Goal: Transaction & Acquisition: Purchase product/service

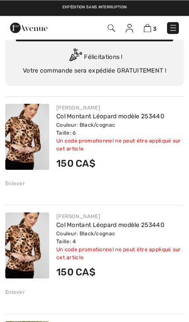
scroll to position [33, 0]
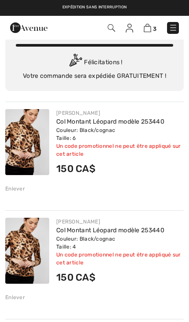
click at [12, 182] on div "FRANK LYMAN Col Montant Léopard modèle 253440 Couleur: Black/cognac Taille: 6 V…" at bounding box center [94, 151] width 179 height 98
click at [9, 185] on div "Enlever" at bounding box center [15, 189] width 20 height 8
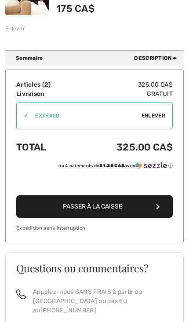
scroll to position [303, 0]
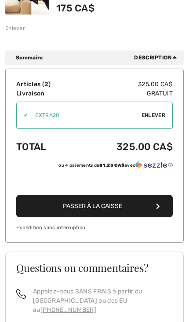
click at [92, 210] on button "Passer à la caisse" at bounding box center [94, 206] width 157 height 22
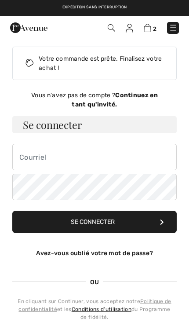
checkbox input "true"
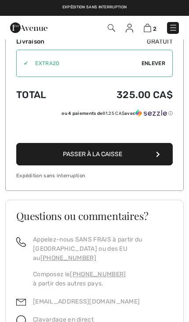
click at [59, 157] on button "Passer à la caisse" at bounding box center [94, 154] width 157 height 22
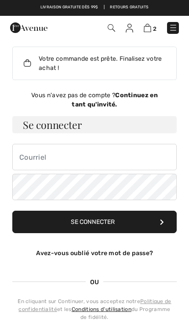
click at [107, 99] on div "Vous n'avez pas de compte ? Continuez en tant qu'invité." at bounding box center [94, 100] width 165 height 18
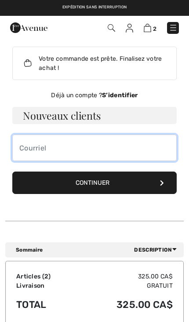
click at [21, 146] on input "email" at bounding box center [94, 148] width 165 height 26
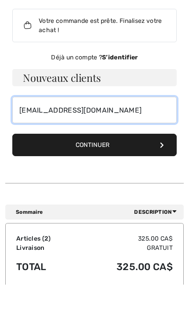
type input "sylviep11@hotmail.ca"
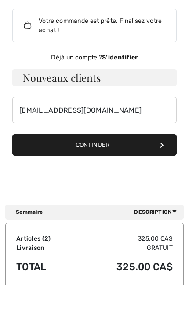
click at [92, 172] on button "Continuer" at bounding box center [94, 183] width 165 height 22
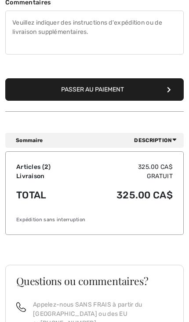
scroll to position [476, 0]
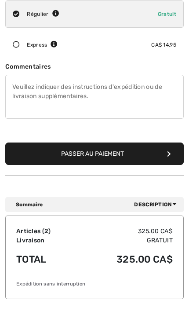
click at [85, 145] on button "Passer au paiement" at bounding box center [94, 154] width 179 height 22
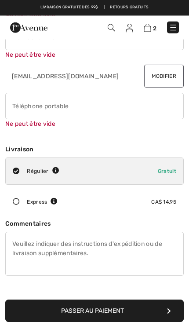
scroll to position [4, 0]
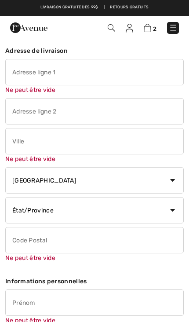
click at [19, 70] on input "text" at bounding box center [94, 72] width 179 height 26
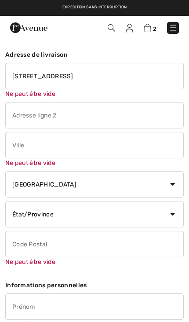
click at [14, 145] on input "text" at bounding box center [94, 145] width 179 height 26
type input "5730 boulevards st Jacques"
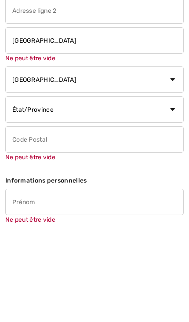
click at [176, 192] on select "État/Province Alberta Colombie-Britannique Ile-du-Prince-Edward Manitoba Nouvea…" at bounding box center [94, 205] width 179 height 26
type input "Quebec"
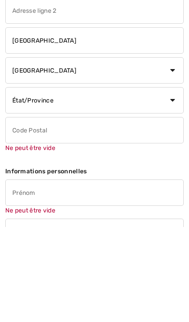
scroll to position [95, 0]
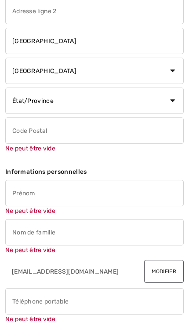
select select "QC"
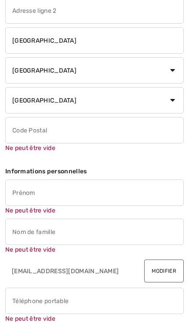
click at [13, 130] on input "text" at bounding box center [94, 130] width 179 height 26
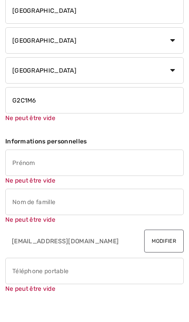
type input "G2C1M6"
click at [18, 180] on input "text" at bounding box center [94, 193] width 179 height 26
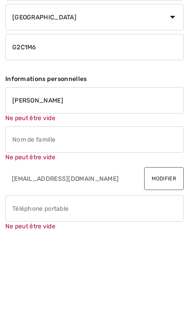
click at [20, 210] on div "Ne peut être vide" at bounding box center [94, 228] width 179 height 36
type input "Sylvie"
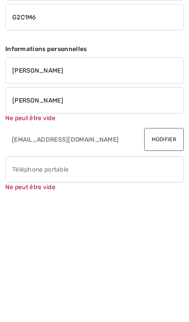
click at [21, 270] on div "Ne peut être vide" at bounding box center [94, 288] width 179 height 36
type input "Potvin"
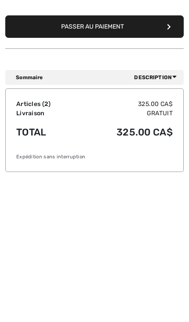
scroll to position [428, 0]
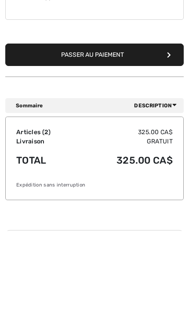
type input "4185762215"
click at [40, 135] on button "Passer au paiement" at bounding box center [94, 146] width 179 height 22
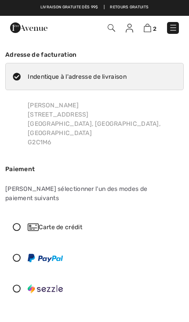
click at [19, 254] on icon at bounding box center [17, 258] width 22 height 8
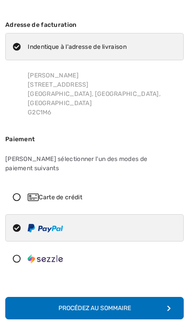
scroll to position [30, 0]
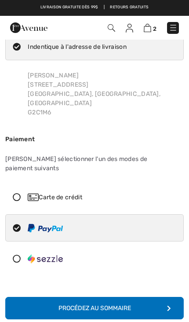
click at [87, 304] on div "Procédez au sommaire" at bounding box center [95, 308] width 73 height 9
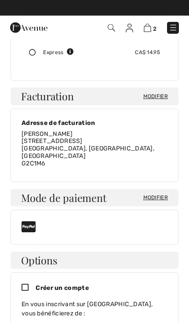
scroll to position [199, 0]
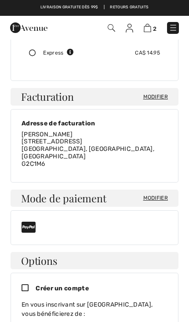
click at [157, 194] on span "Modifier" at bounding box center [156, 198] width 25 height 8
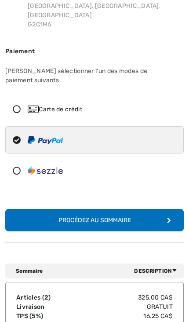
click at [17, 105] on icon at bounding box center [17, 109] width 22 height 8
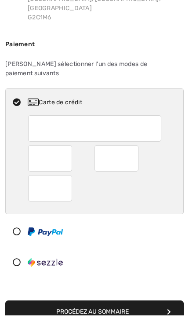
click at [34, 152] on div at bounding box center [50, 165] width 44 height 26
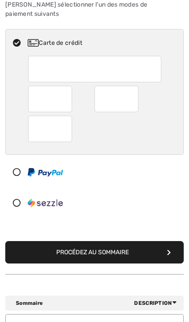
scroll to position [185, 0]
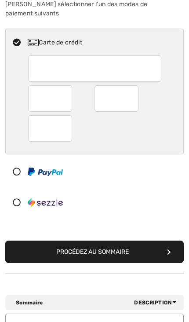
click at [99, 241] on button "Procédez au sommaire" at bounding box center [94, 252] width 179 height 22
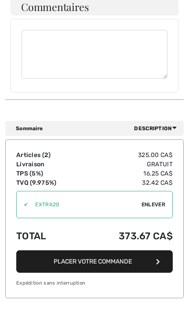
scroll to position [837, 0]
click at [94, 251] on button "Placer votre commande" at bounding box center [94, 262] width 157 height 22
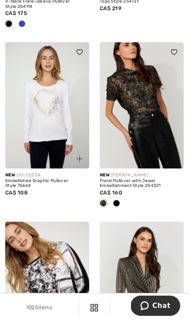
scroll to position [644, 0]
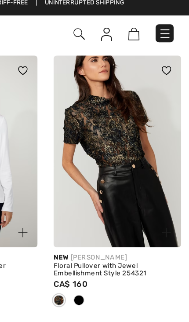
click at [113, 200] on span at bounding box center [116, 203] width 7 height 7
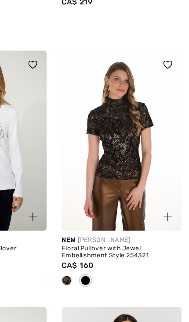
click at [100, 200] on span at bounding box center [103, 203] width 7 height 7
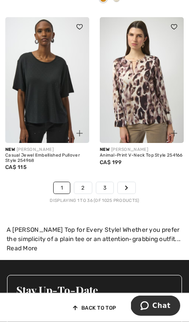
scroll to position [3219, 0]
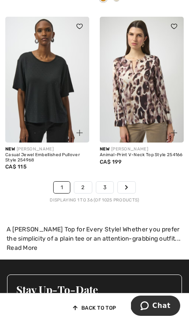
click at [81, 182] on link "2" at bounding box center [82, 187] width 17 height 11
